Goal: Information Seeking & Learning: Learn about a topic

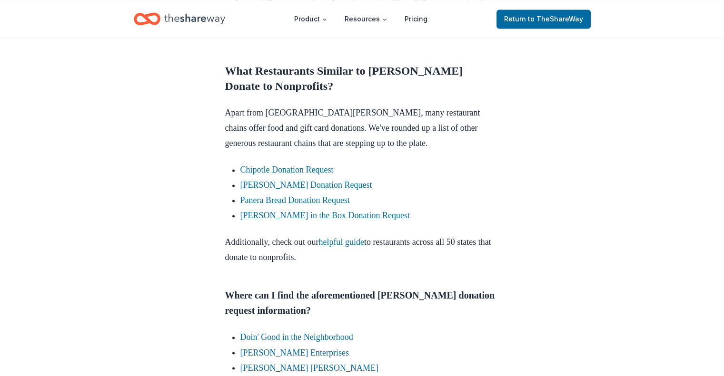
scroll to position [1457, 0]
click at [314, 196] on link "Panera Bread Donation Request" at bounding box center [294, 200] width 109 height 10
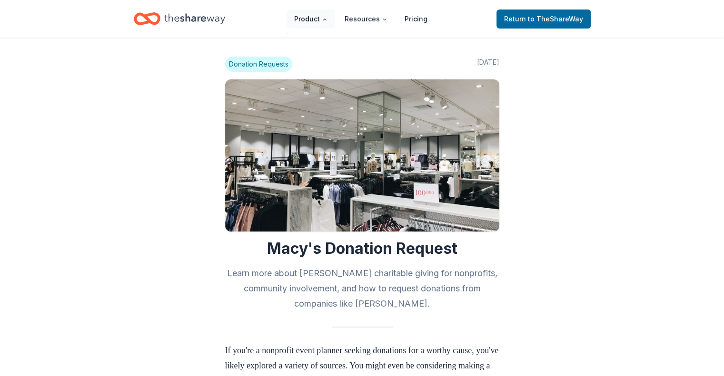
click at [320, 17] on button "Product" at bounding box center [310, 19] width 49 height 19
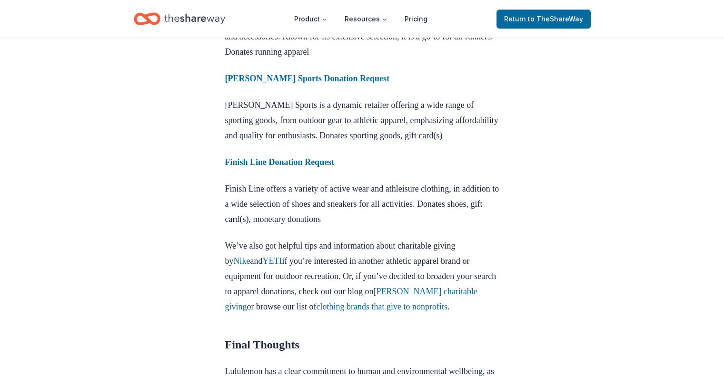
scroll to position [988, 0]
click at [275, 266] on link "YETI" at bounding box center [273, 261] width 20 height 10
